Goal: Information Seeking & Learning: Learn about a topic

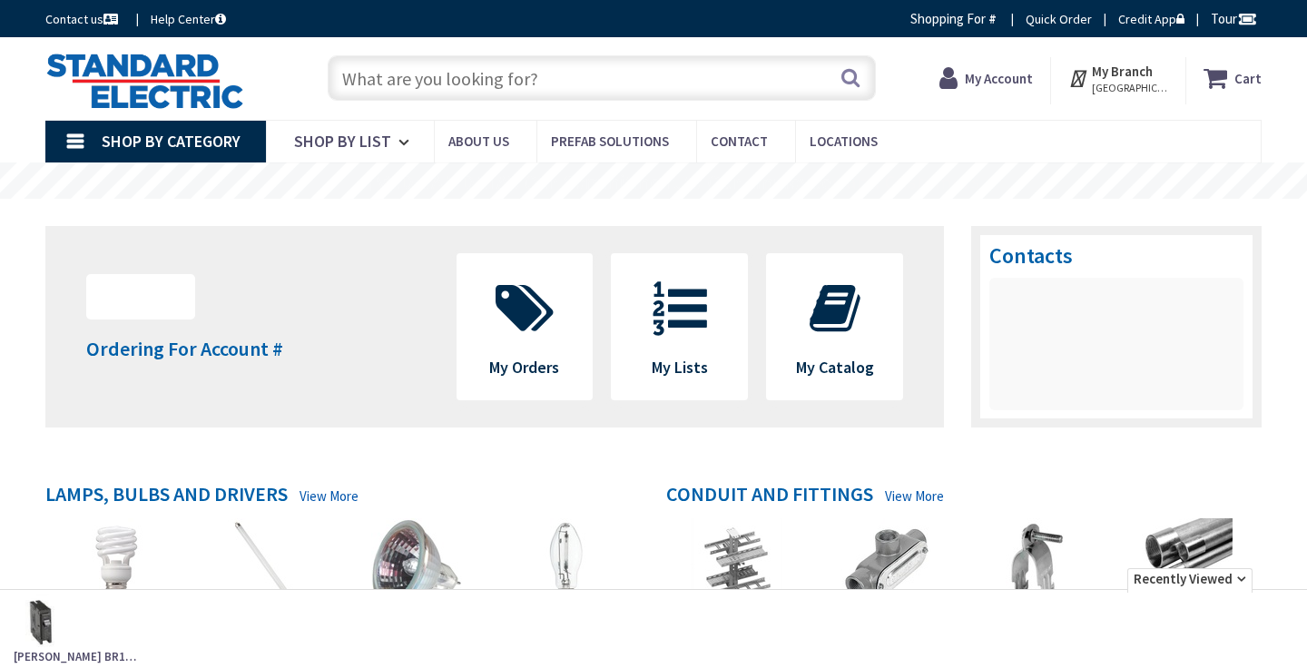
click at [566, 86] on input "text" at bounding box center [602, 77] width 548 height 45
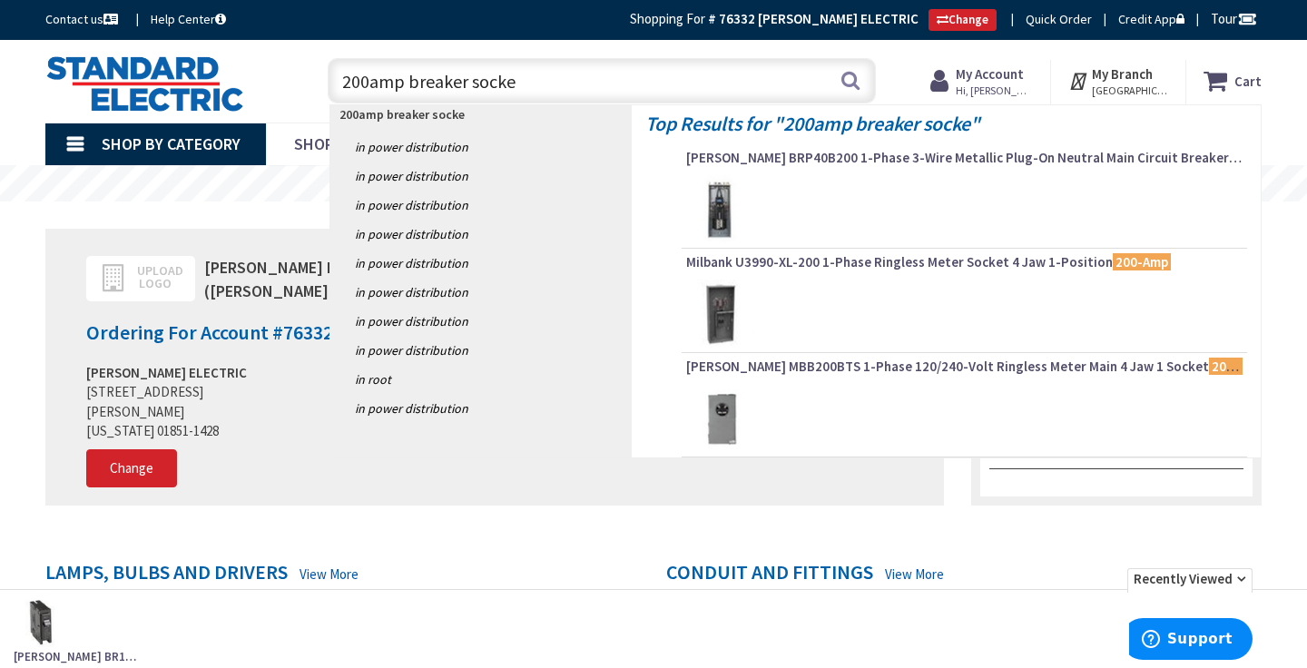
type input "200amp breaker socket"
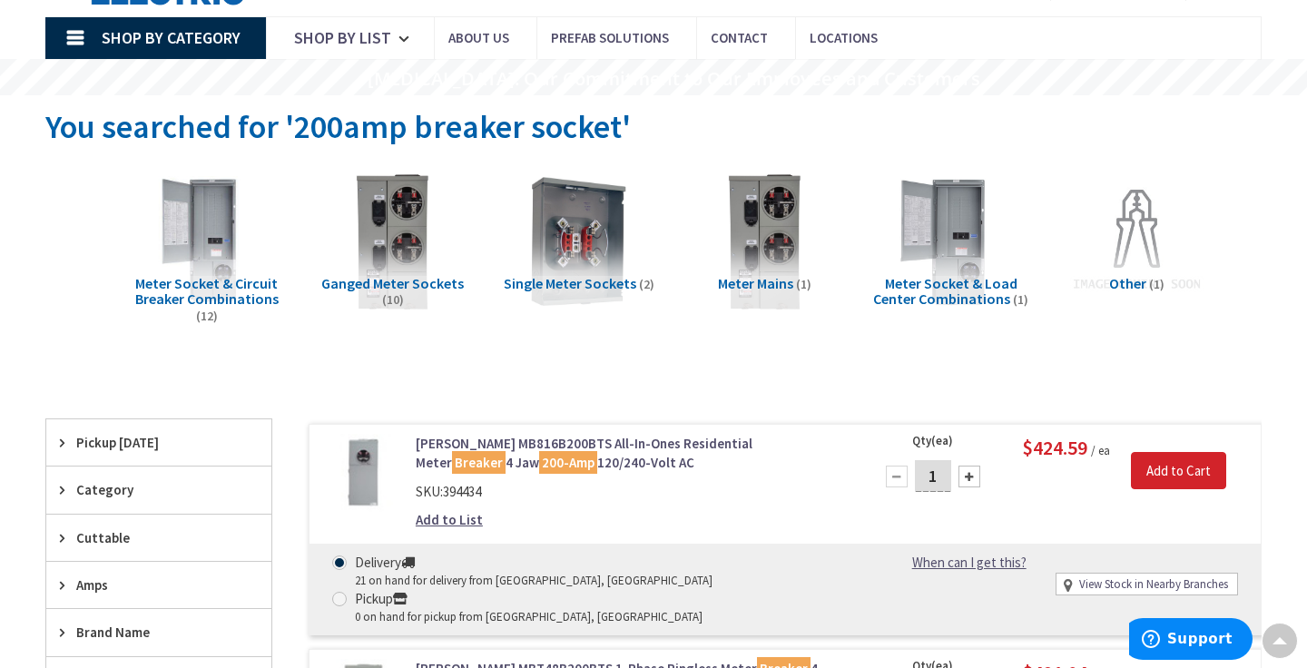
scroll to position [105, 0]
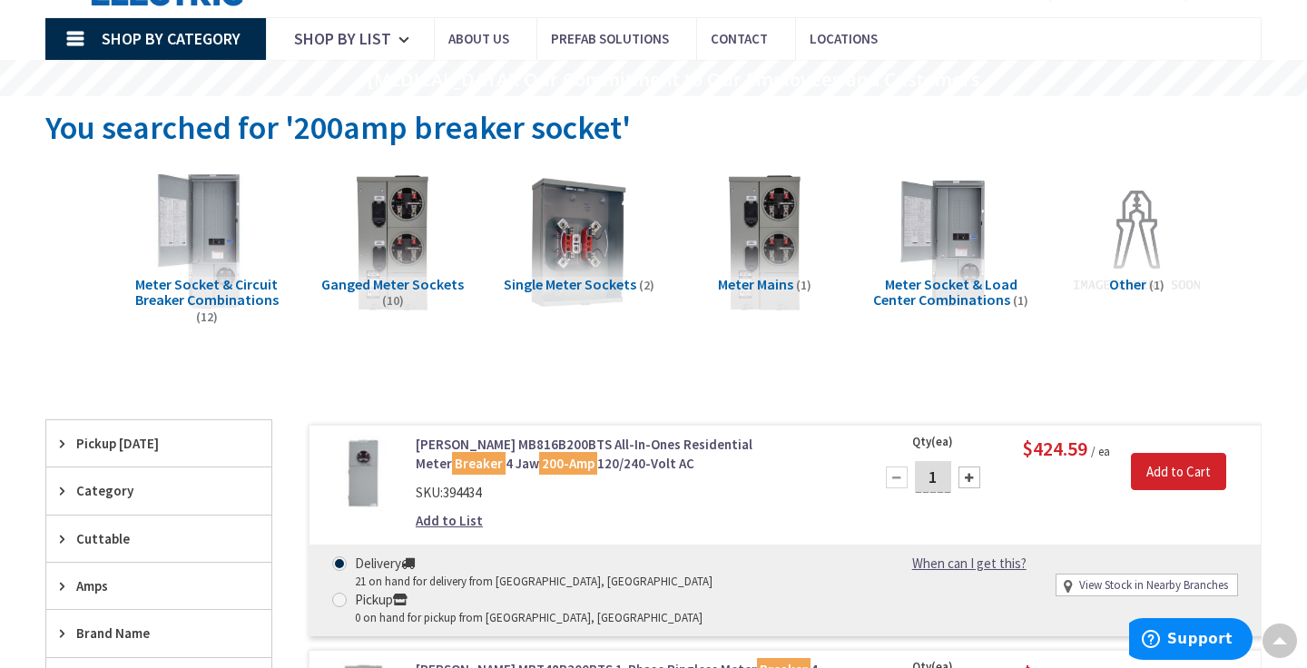
click at [215, 230] on img at bounding box center [206, 241] width 155 height 155
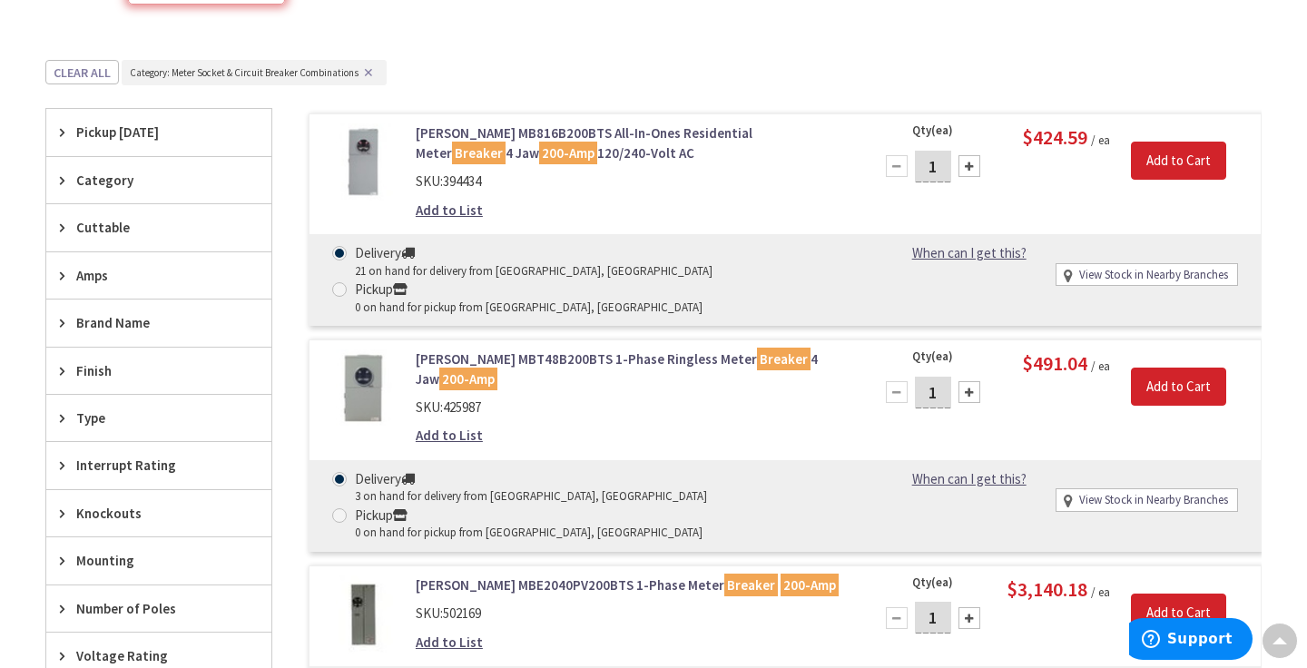
scroll to position [418, 0]
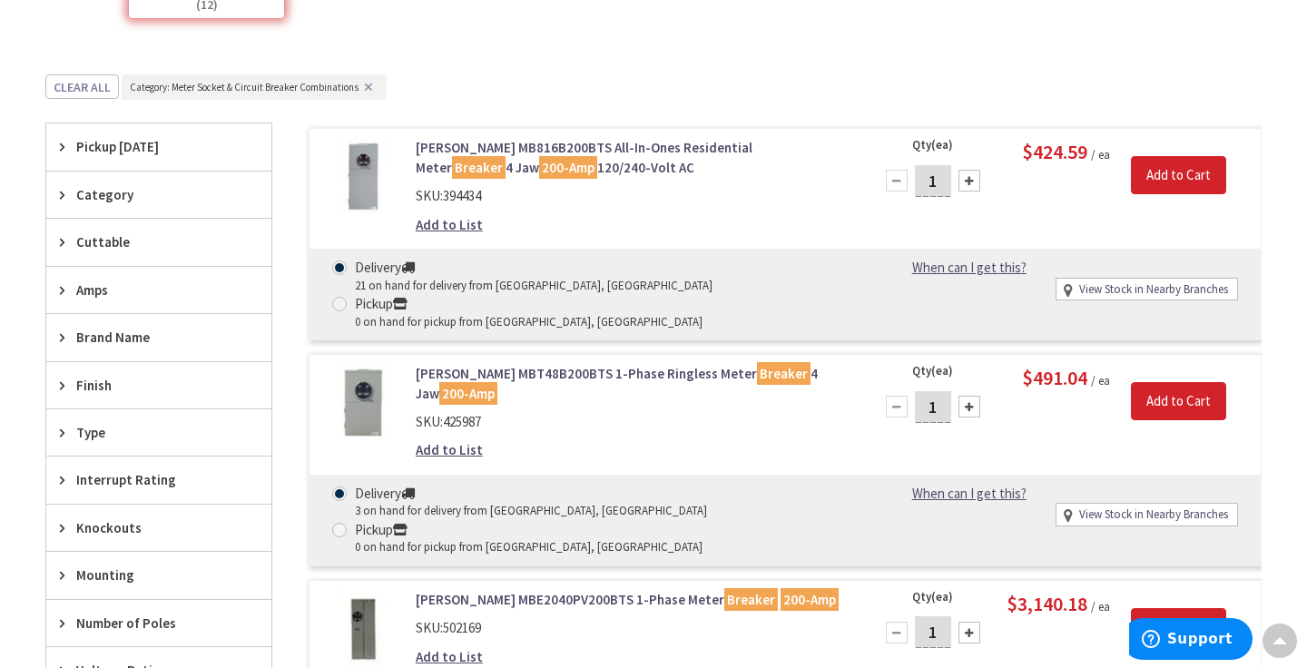
click at [364, 171] on img at bounding box center [362, 177] width 79 height 79
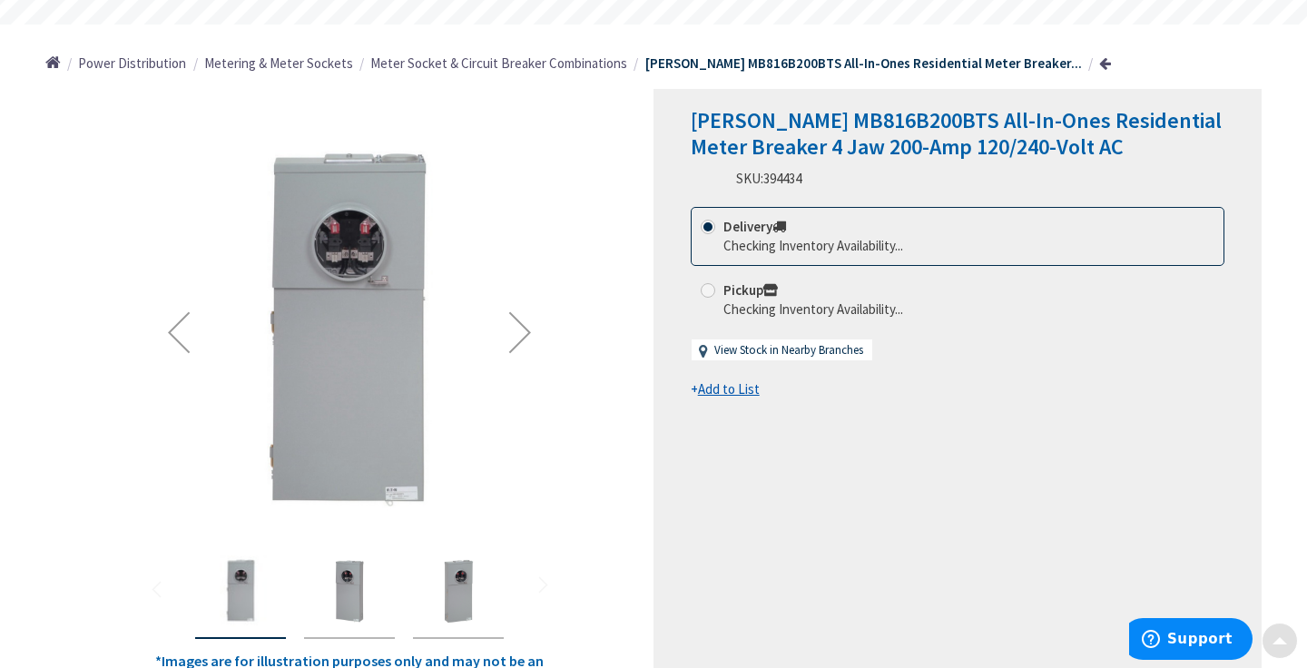
scroll to position [191, 0]
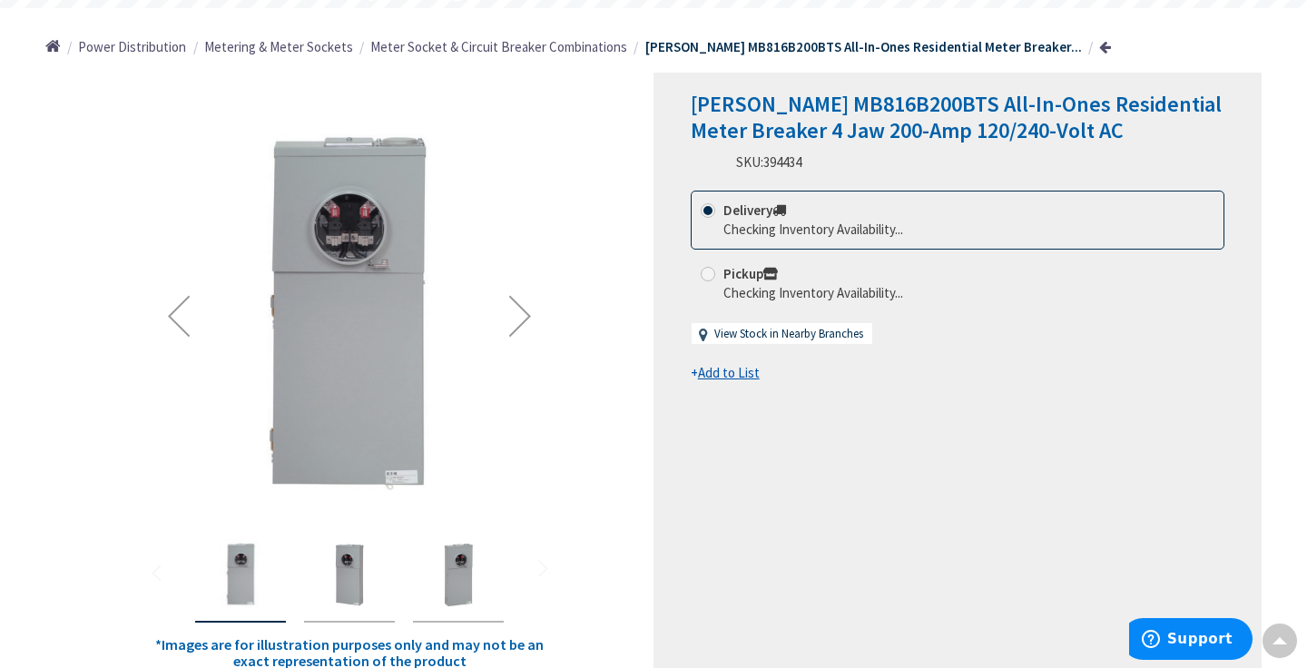
click at [518, 316] on div "Next" at bounding box center [520, 316] width 73 height 73
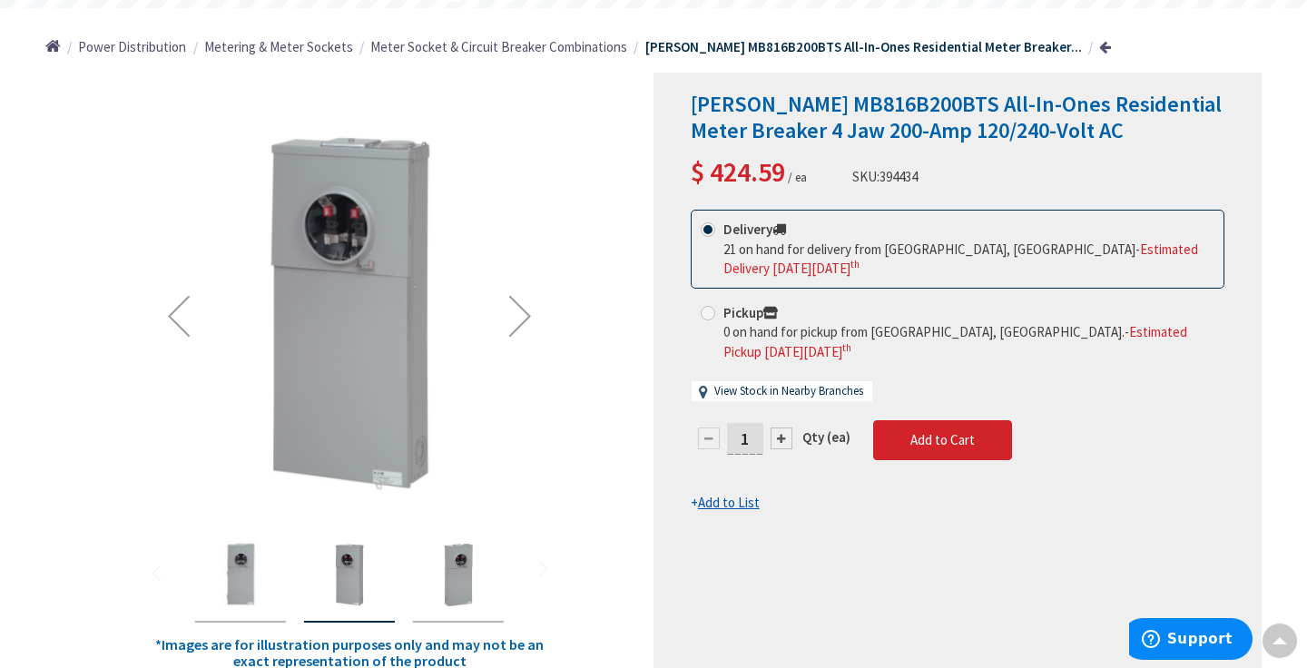
click at [518, 316] on div "Next" at bounding box center [520, 316] width 73 height 73
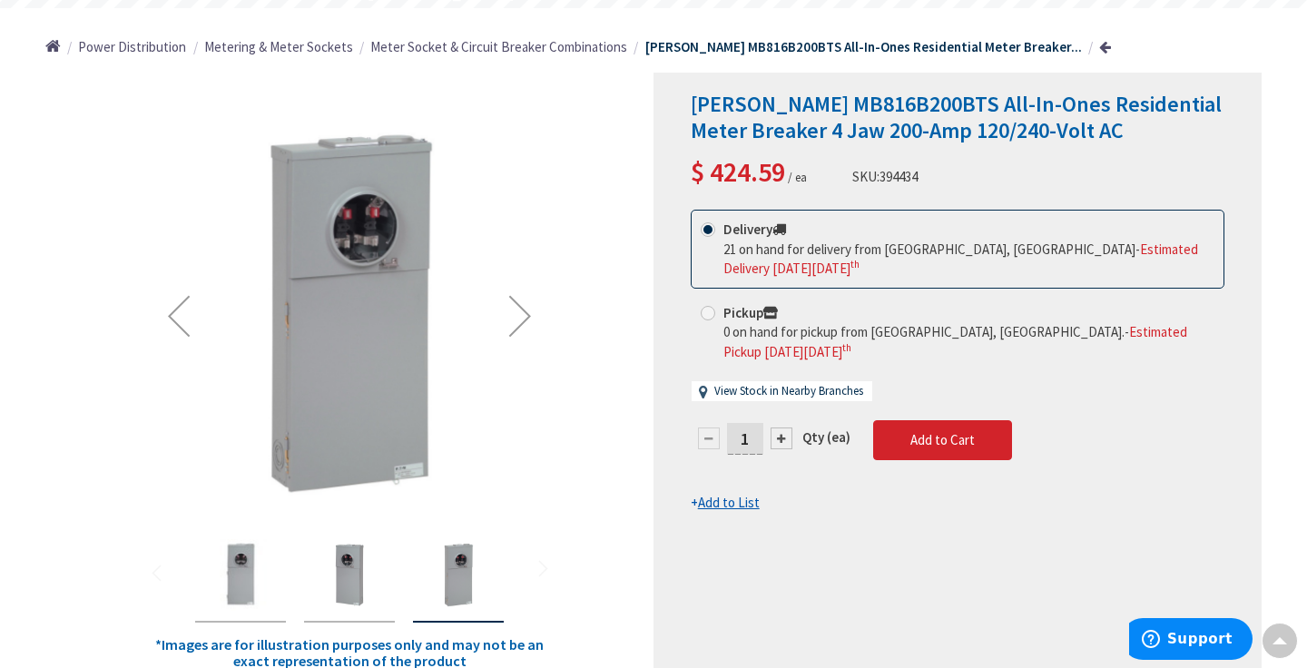
click at [518, 316] on div "Next" at bounding box center [520, 316] width 73 height 73
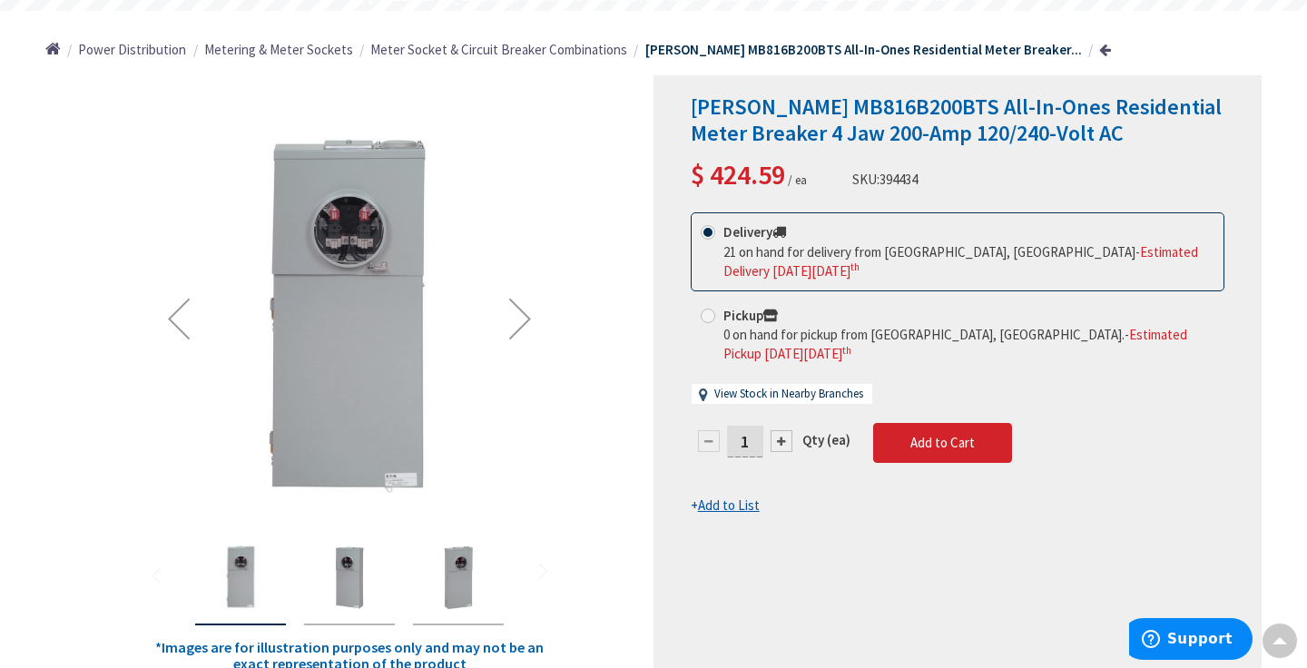
click at [518, 316] on div "Next" at bounding box center [520, 318] width 73 height 73
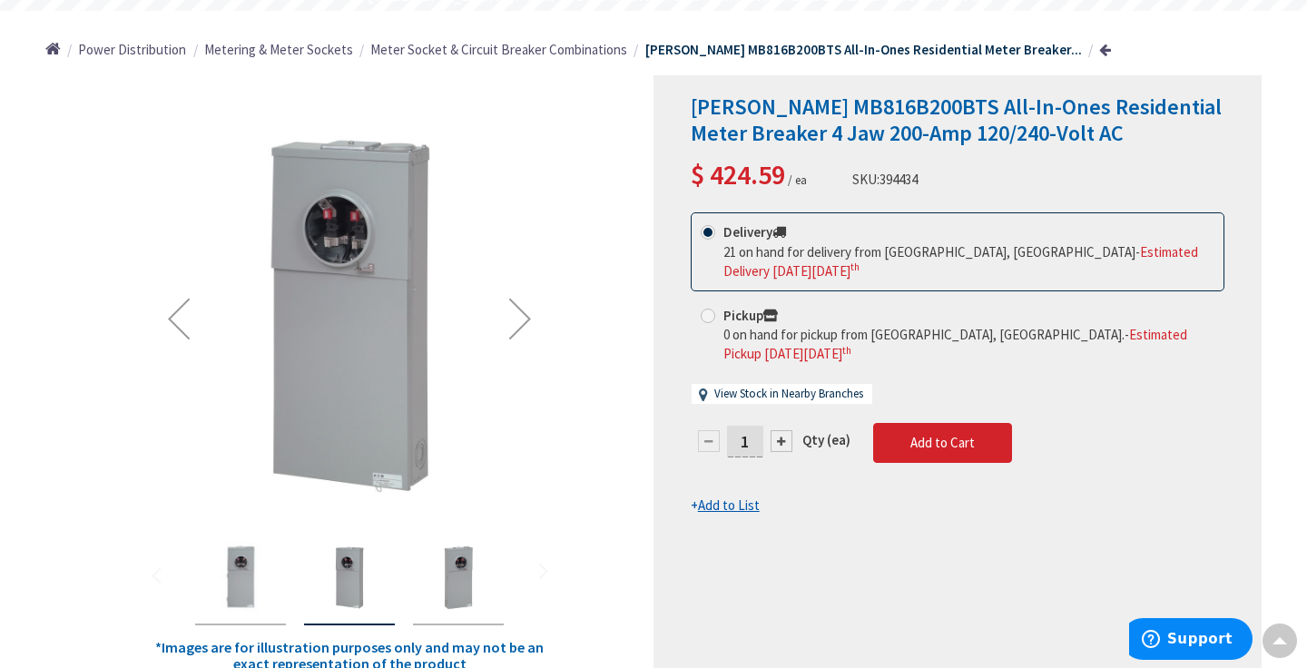
click at [518, 316] on div "Next" at bounding box center [520, 318] width 73 height 73
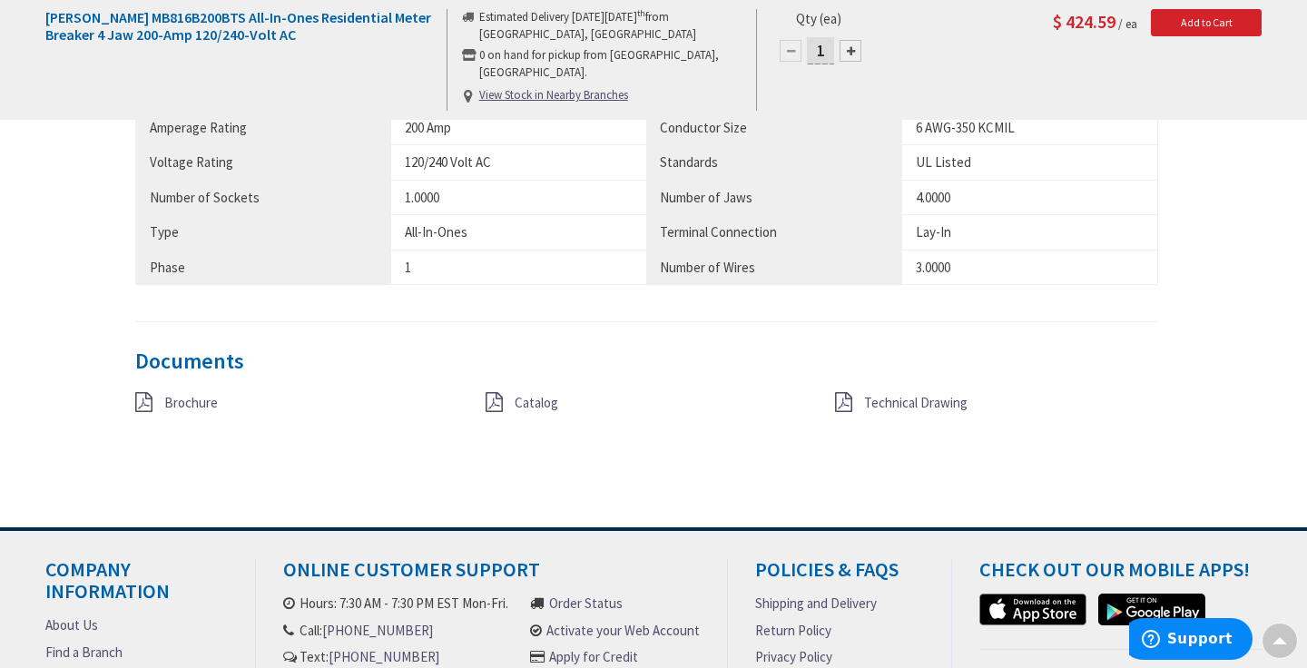
scroll to position [1713, 0]
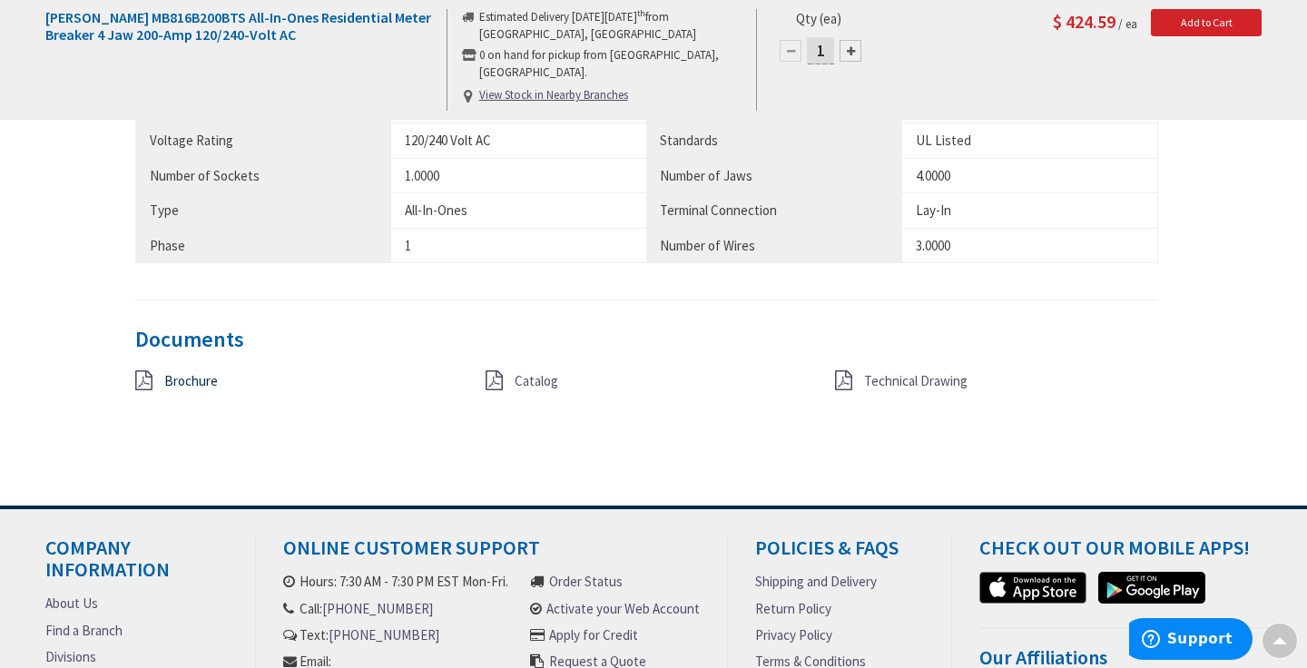
click at [183, 372] on span "Brochure" at bounding box center [191, 380] width 54 height 17
click at [539, 372] on span "Catalog" at bounding box center [537, 380] width 44 height 17
click at [902, 373] on span "Technical Drawing" at bounding box center [915, 380] width 103 height 17
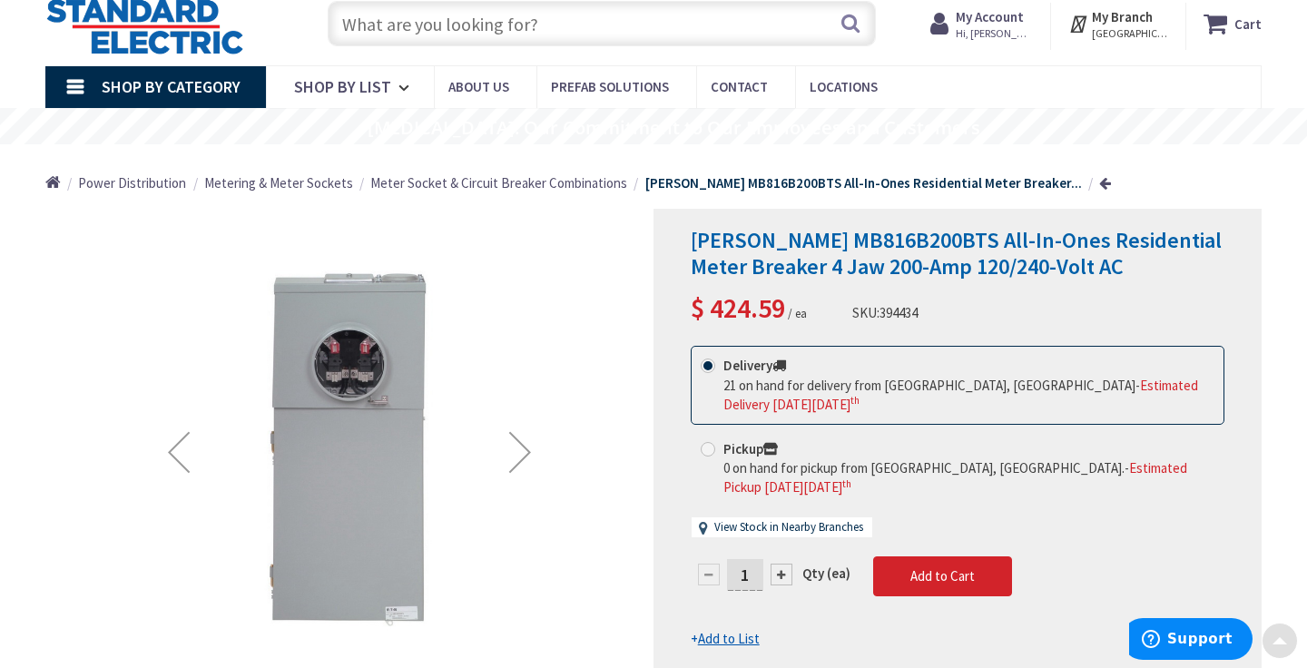
scroll to position [49, 0]
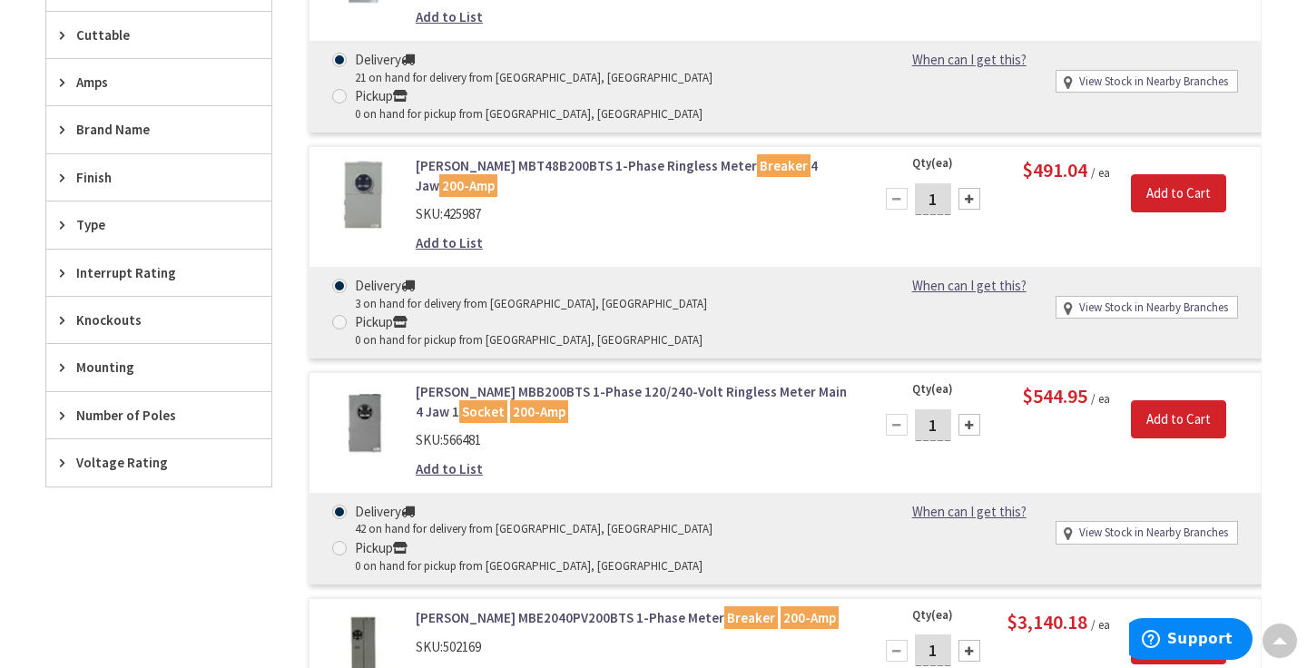
scroll to position [611, 0]
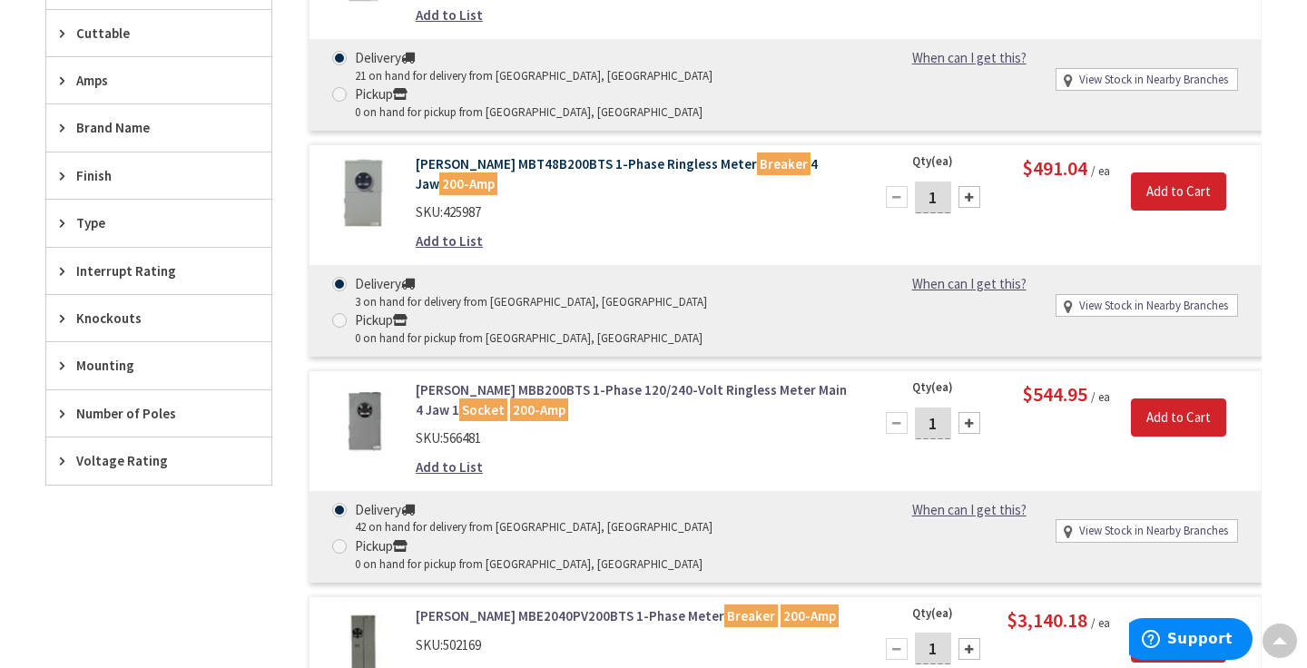
click at [541, 154] on link "Eaton MBT48B200BTS 1-Phase Ringless Meter Breaker 4 Jaw 200-Amp" at bounding box center [633, 173] width 435 height 39
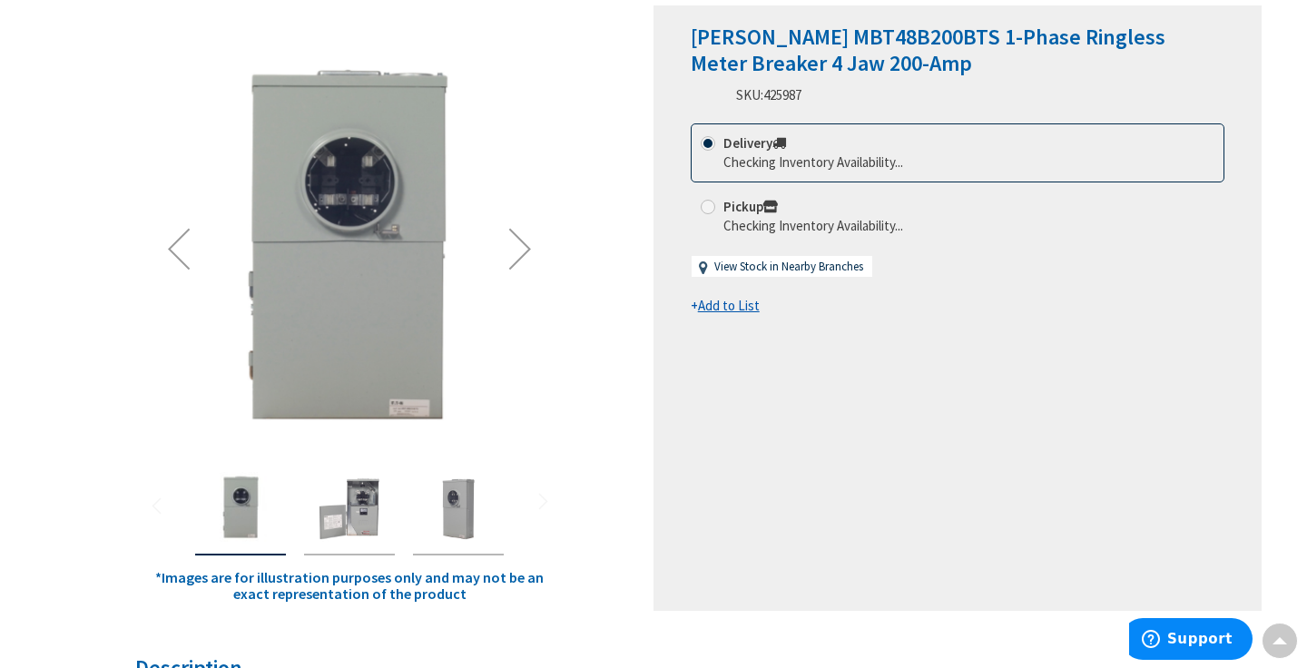
click at [370, 506] on img "Eaton MBT48B200BTS 1-Phase Ringless Meter Breaker 4 Jaw 200-Amp" at bounding box center [349, 508] width 73 height 73
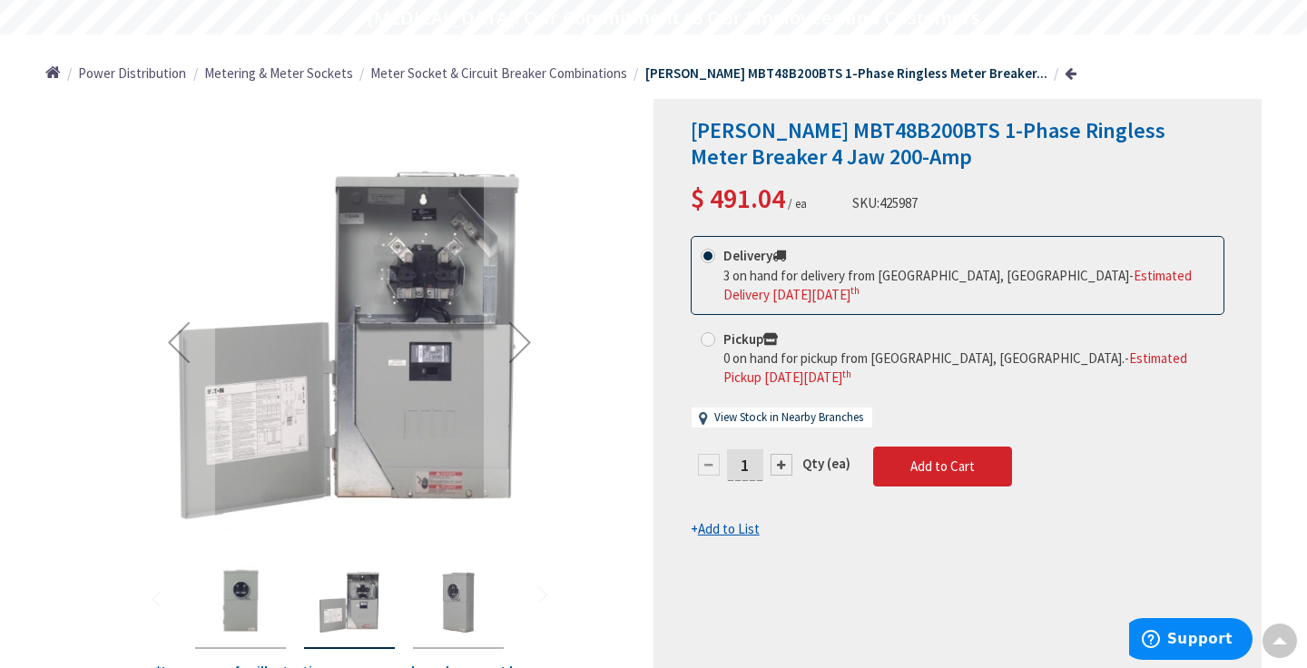
scroll to position [155, 0]
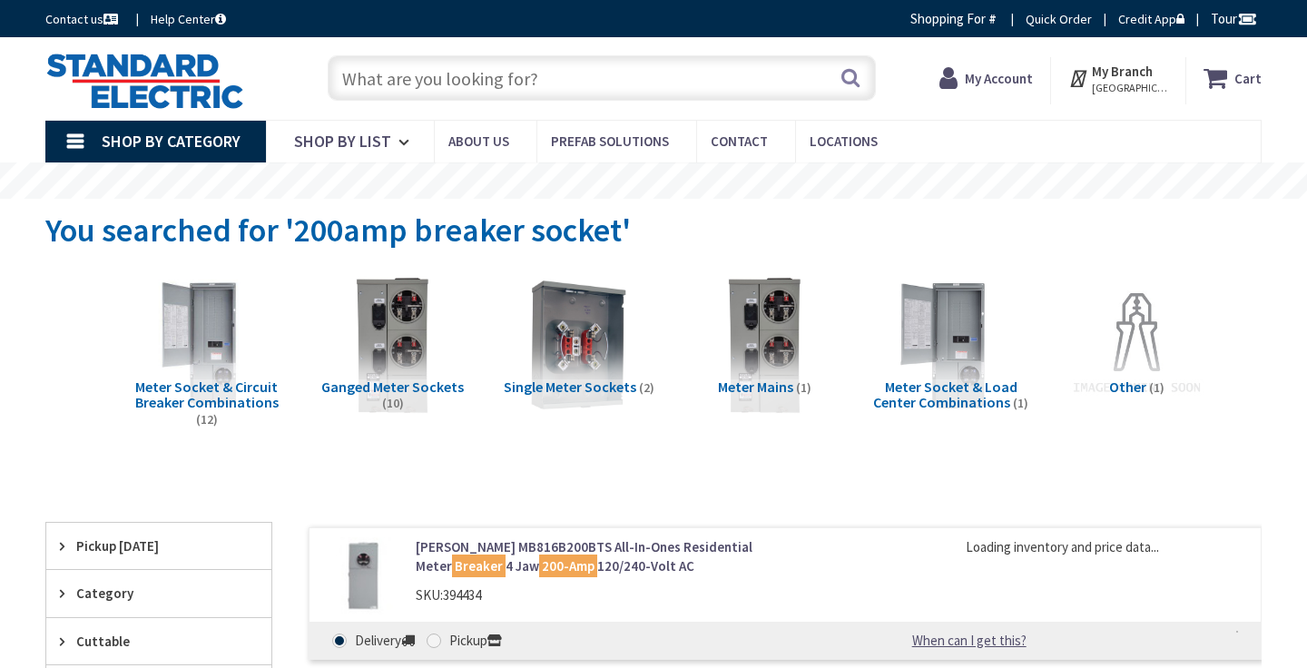
click at [411, 77] on input "text" at bounding box center [602, 77] width 548 height 45
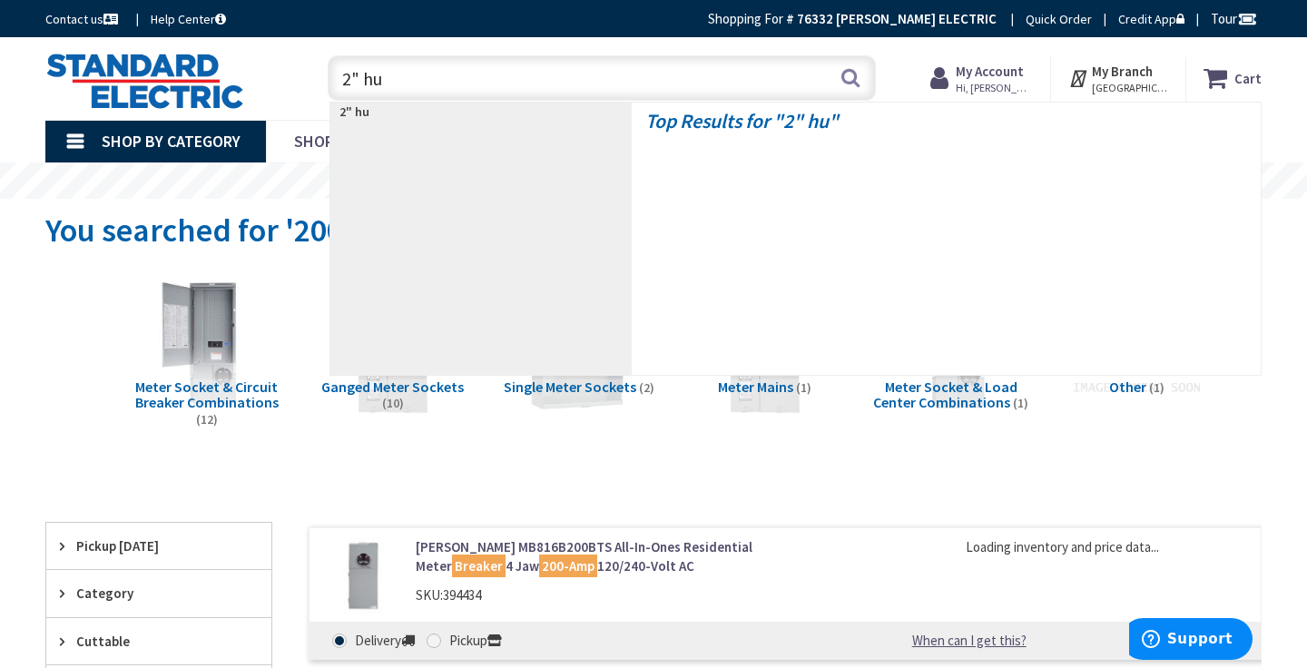
type input "2" hub"
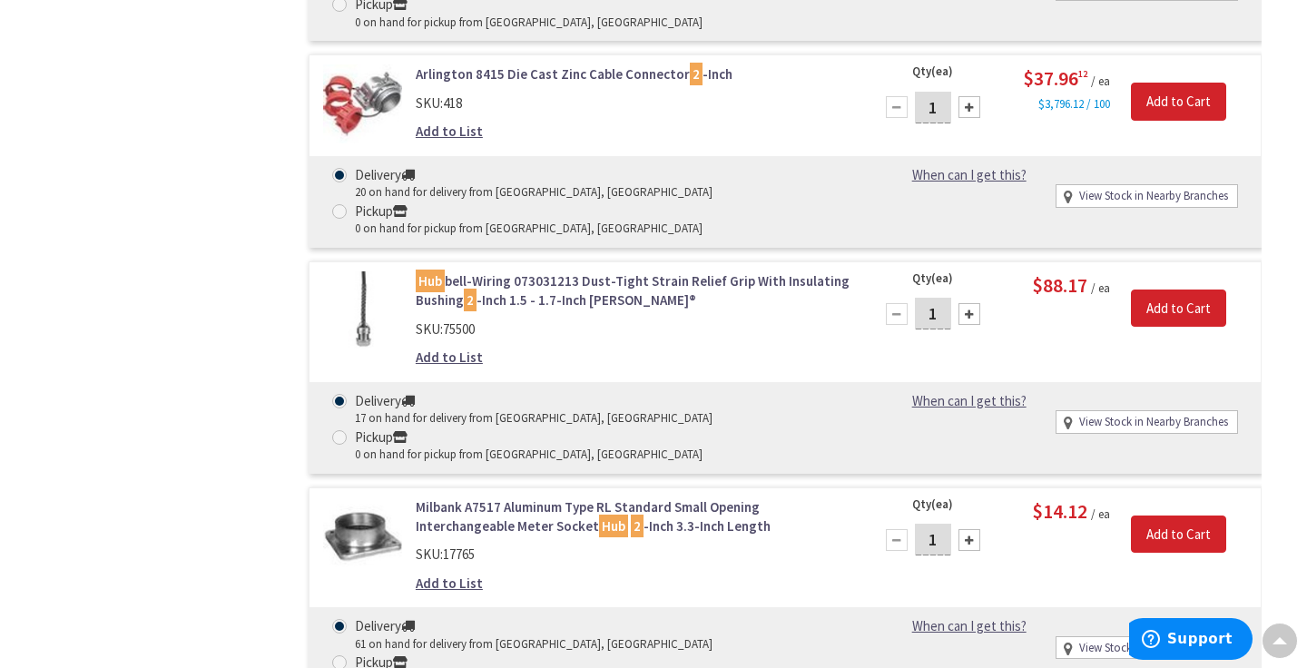
scroll to position [1447, 0]
